Goal: Navigation & Orientation: Understand site structure

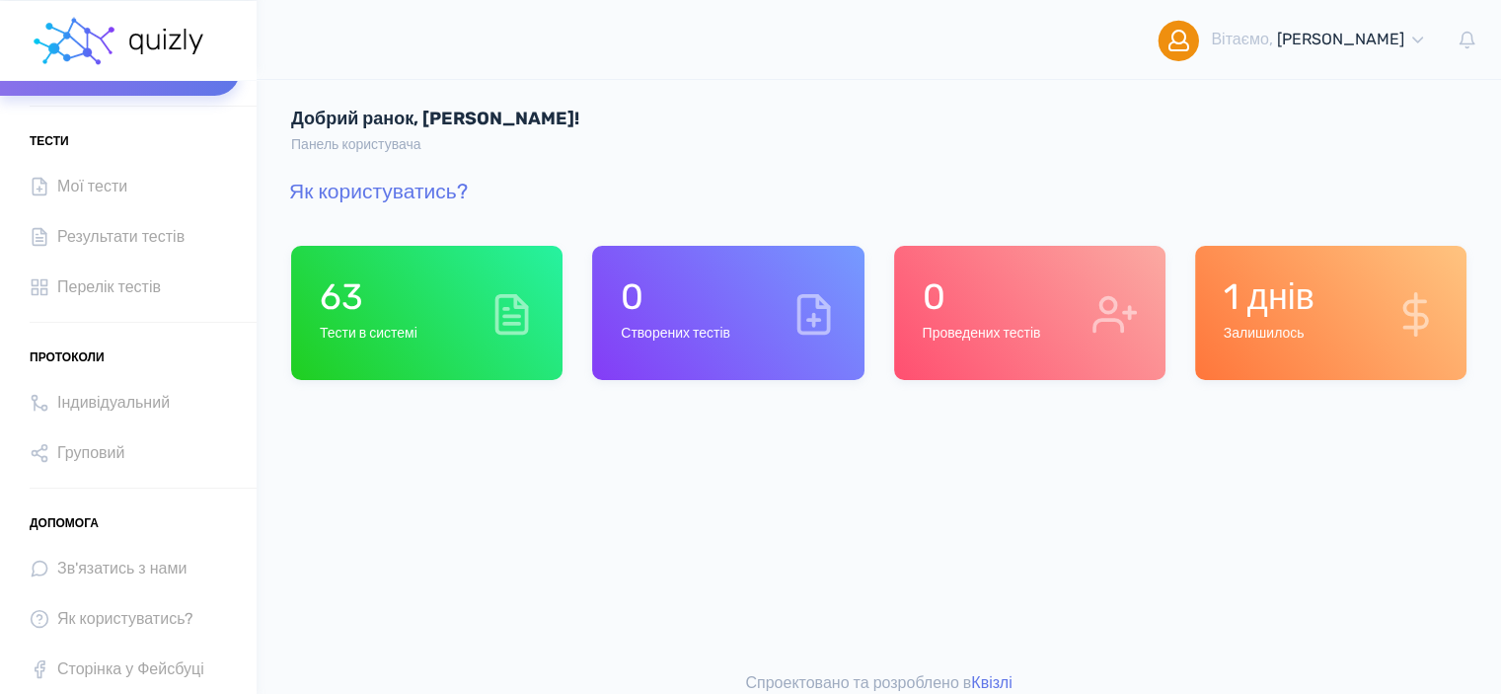
click at [490, 329] on icon at bounding box center [512, 314] width 44 height 44
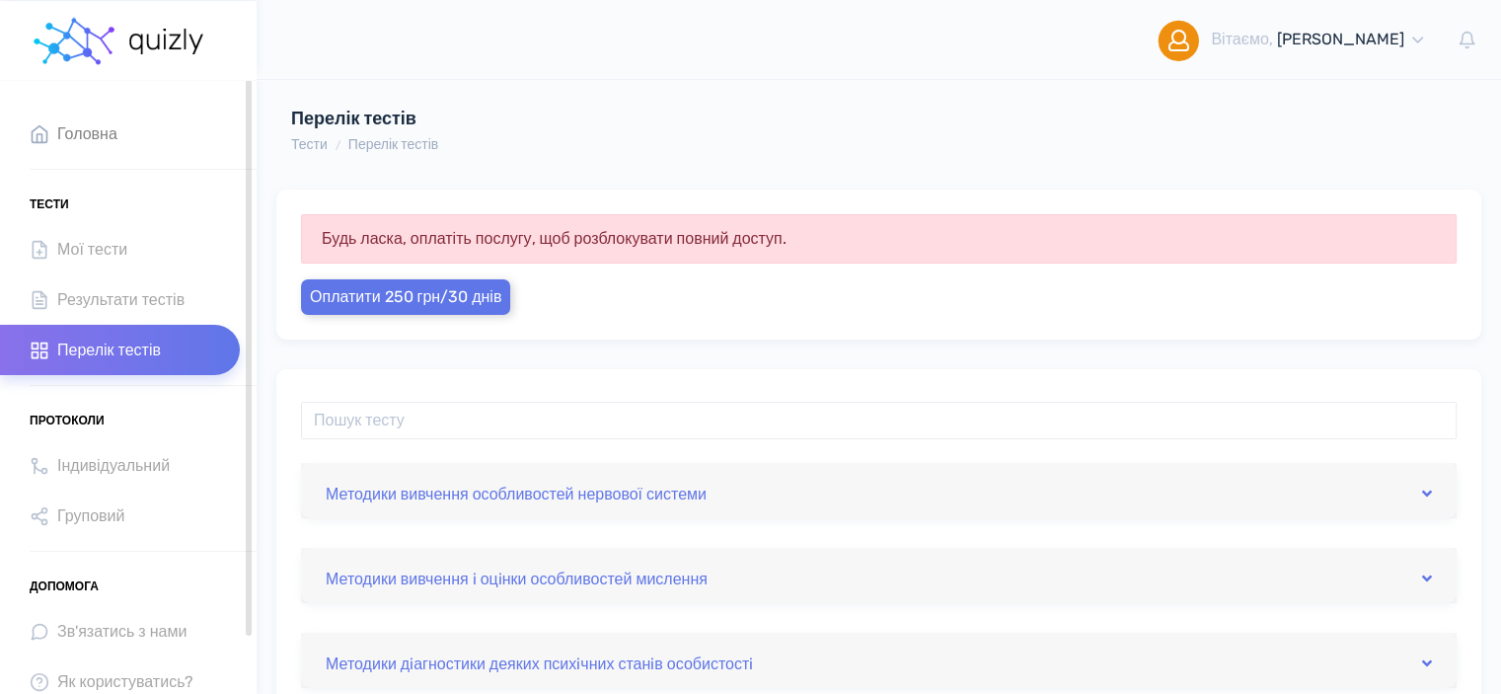
click at [95, 134] on span "Головна" at bounding box center [87, 133] width 60 height 27
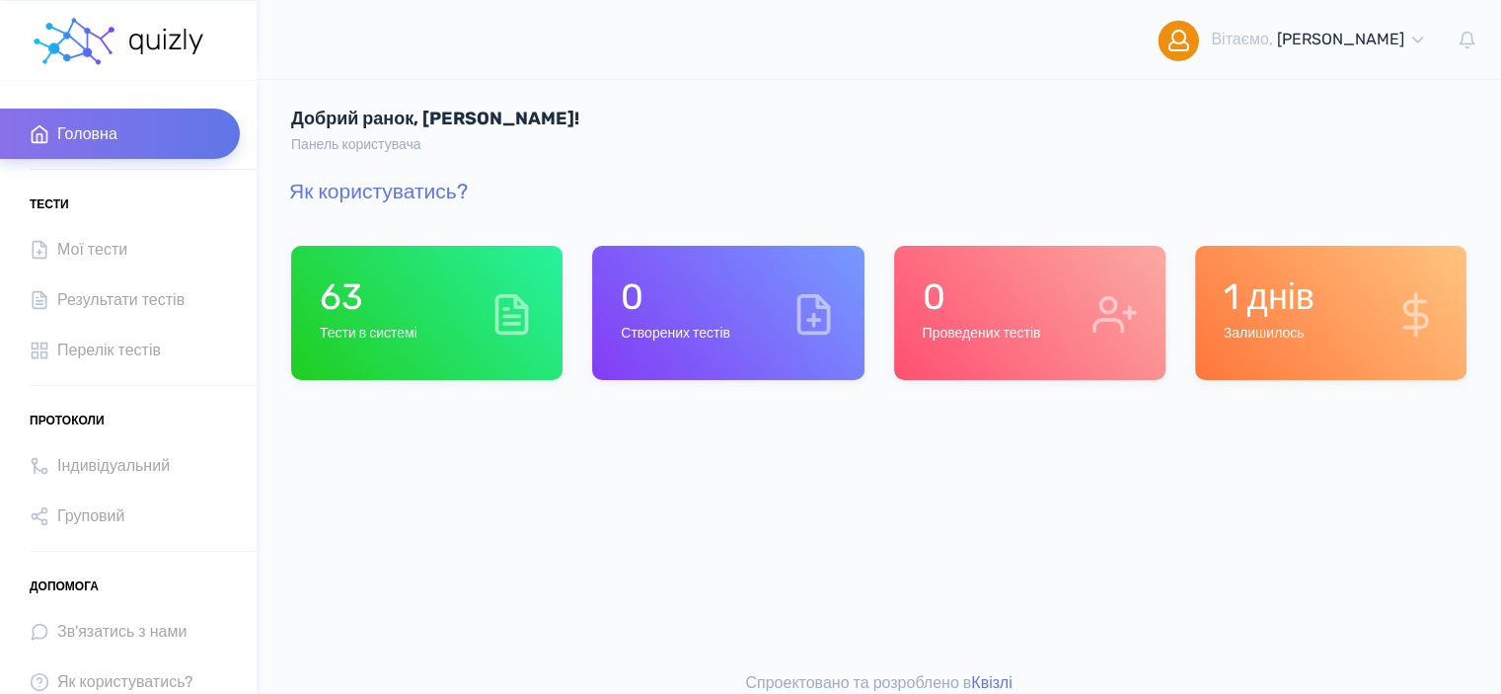
click at [746, 340] on div "0 Створених тестів" at bounding box center [727, 313] width 271 height 134
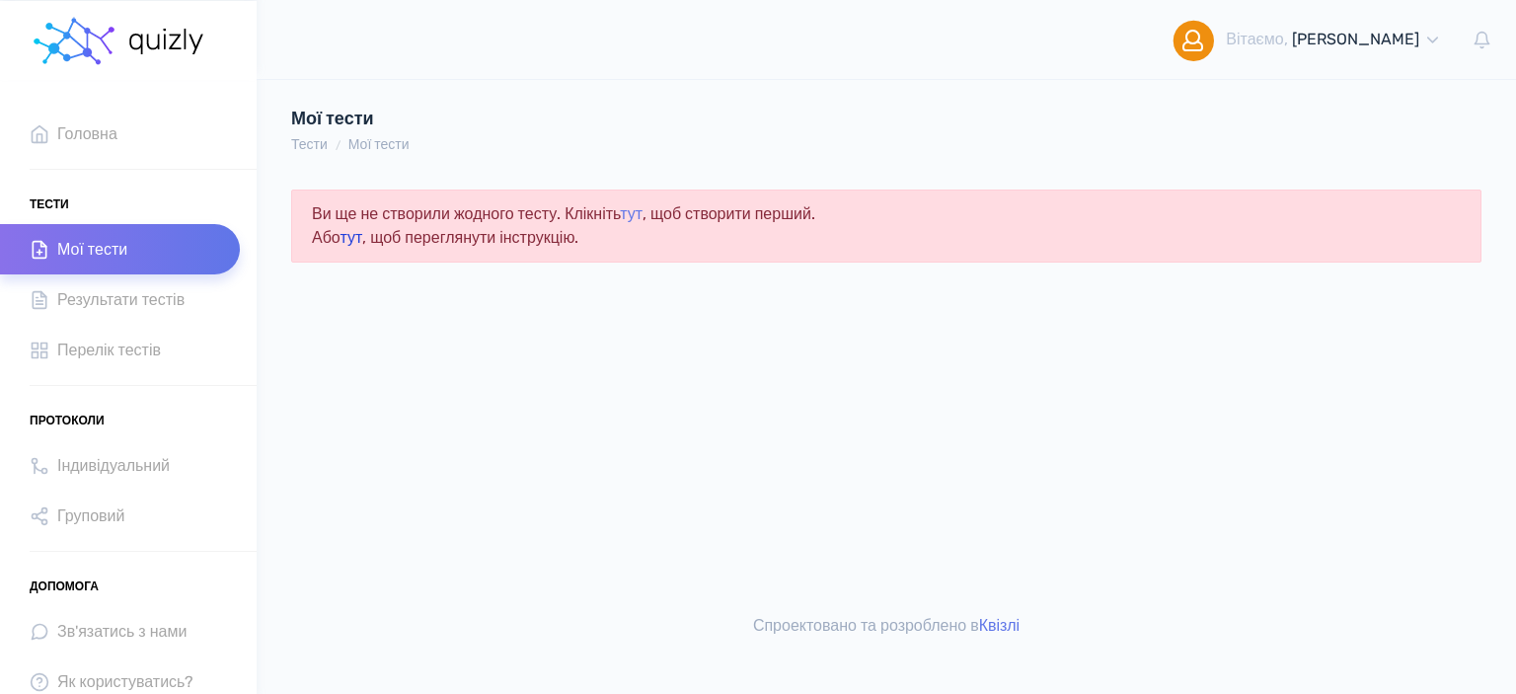
click at [355, 232] on link "тут" at bounding box center [351, 237] width 23 height 19
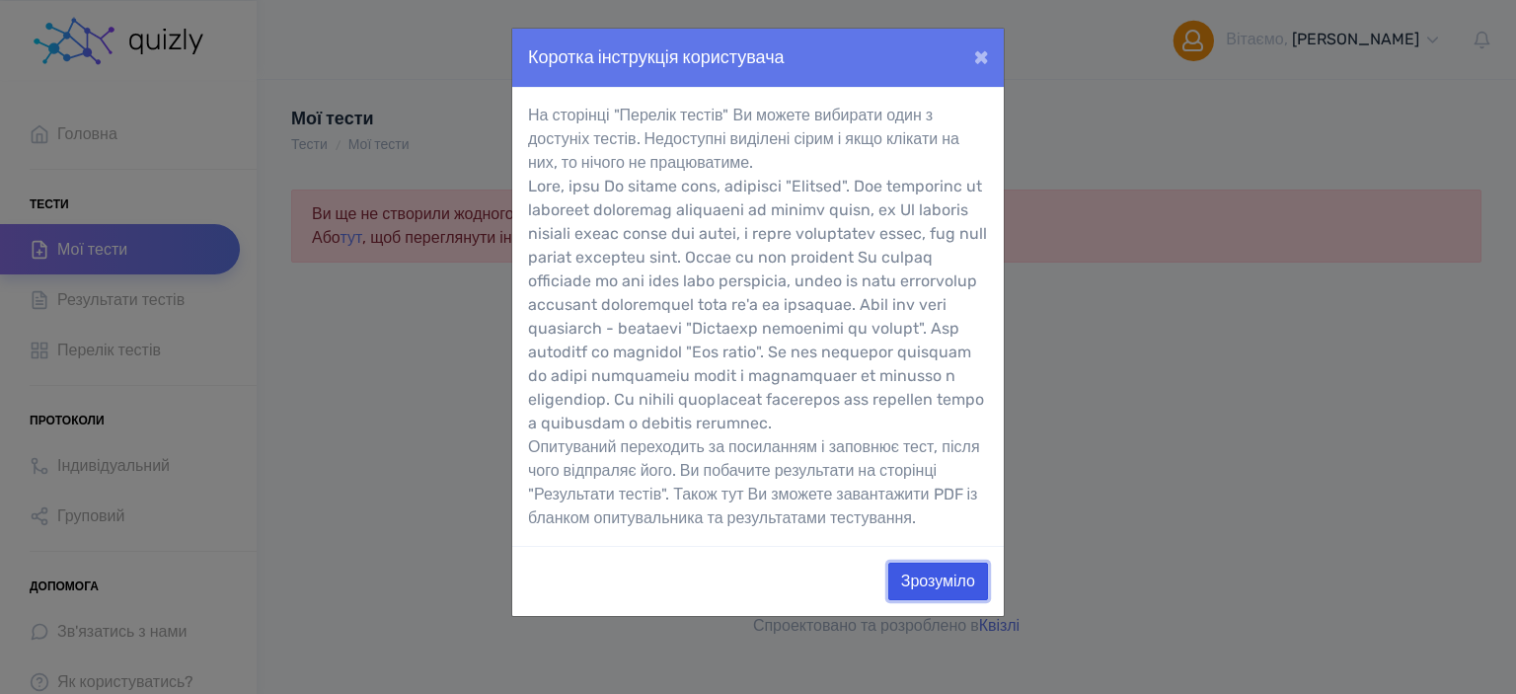
click at [965, 600] on button "Зрозуміло" at bounding box center [938, 582] width 100 height 38
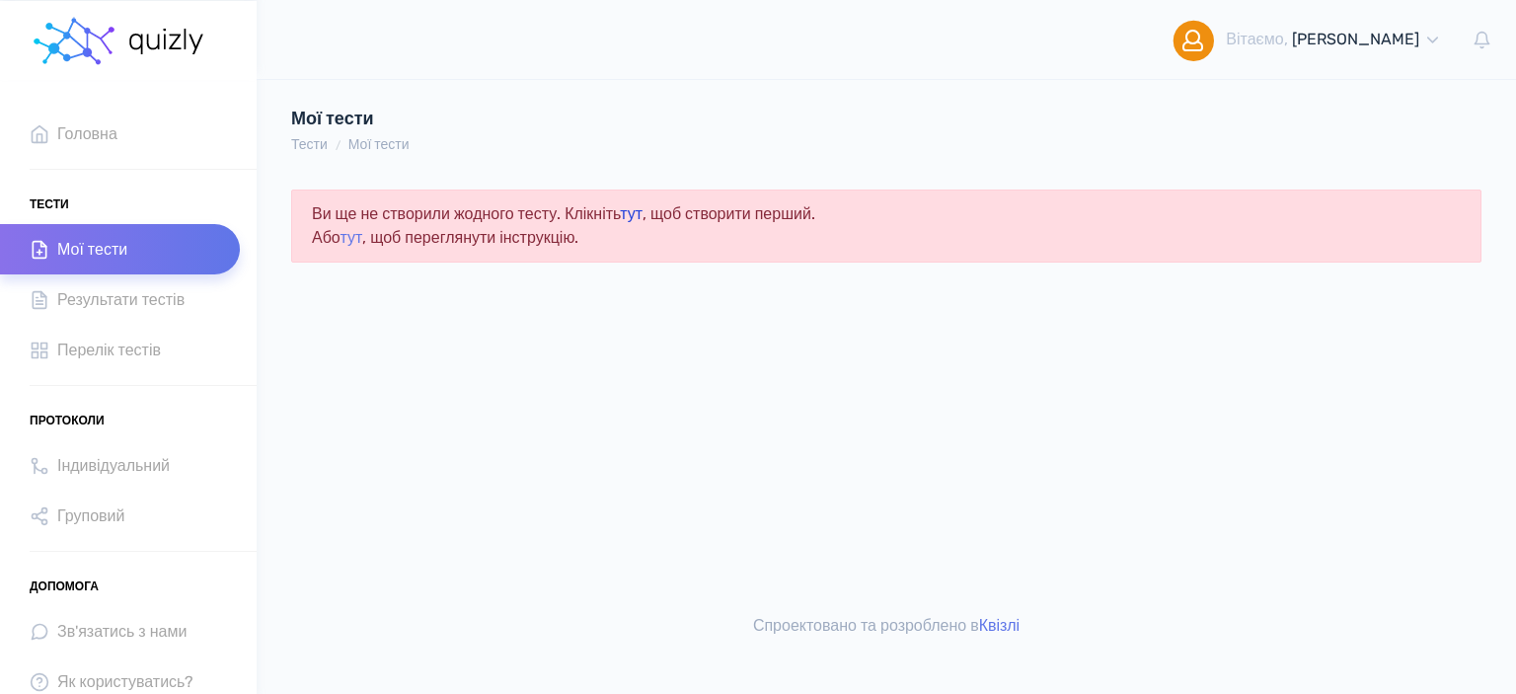
click at [642, 212] on link "тут" at bounding box center [631, 213] width 23 height 19
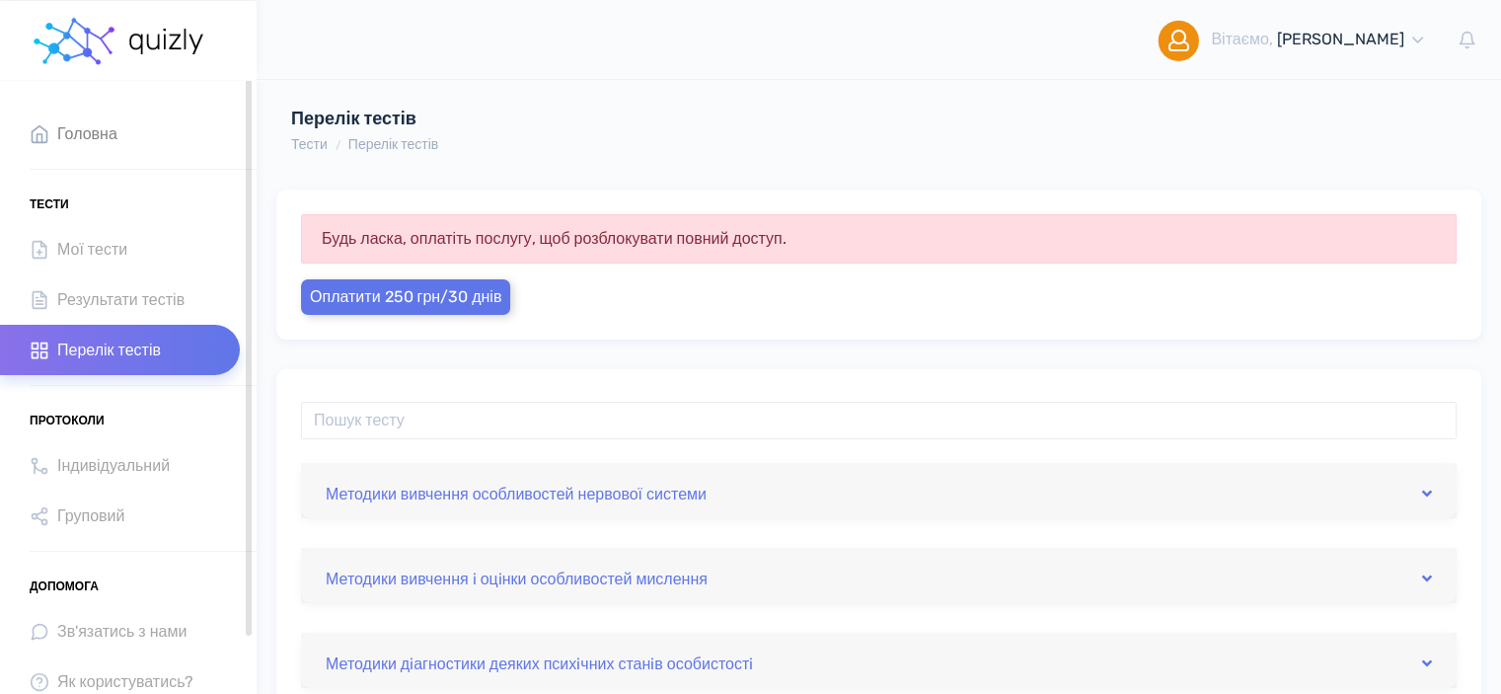
click at [37, 126] on icon at bounding box center [40, 133] width 15 height 17
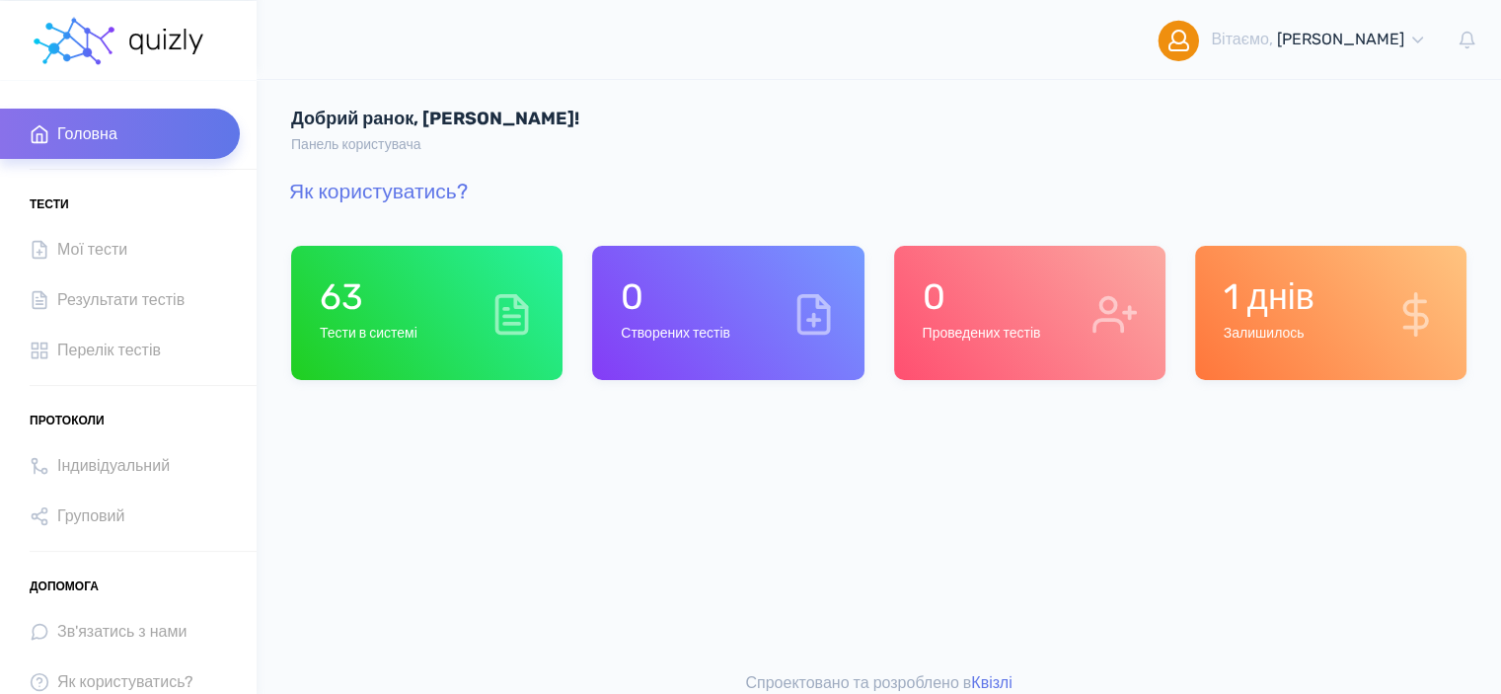
click at [1018, 307] on h1 "0" at bounding box center [981, 296] width 118 height 42
